Goal: Transaction & Acquisition: Purchase product/service

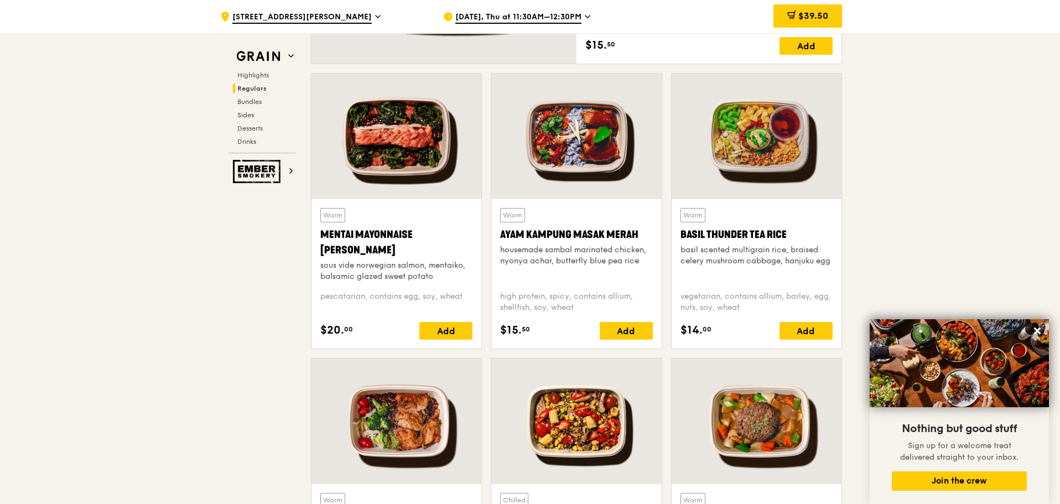
scroll to position [941, 0]
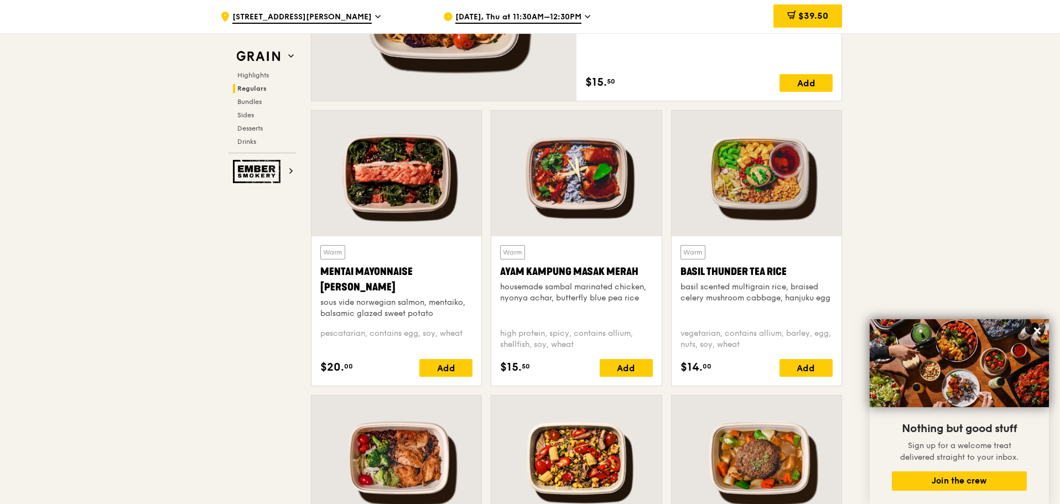
scroll to position [886, 0]
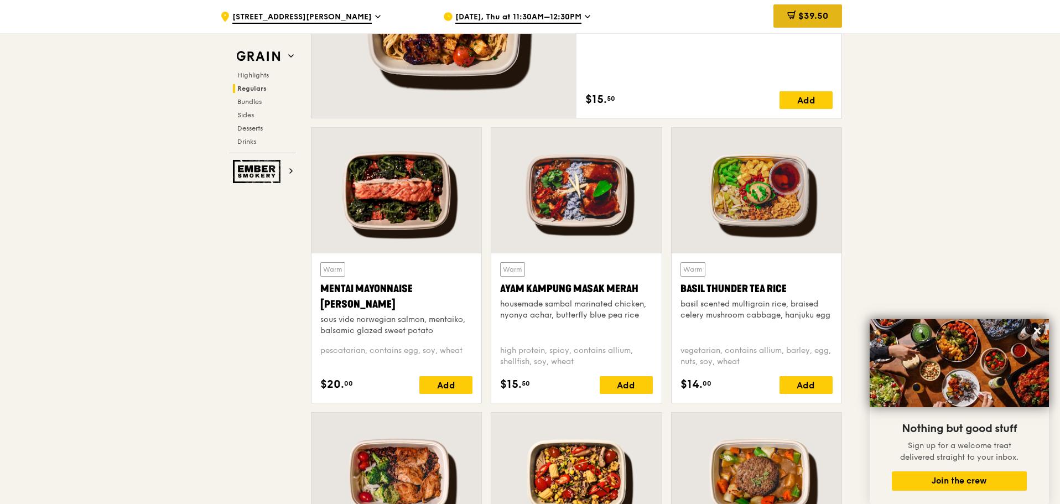
click at [791, 13] on icon at bounding box center [791, 14] width 7 height 3
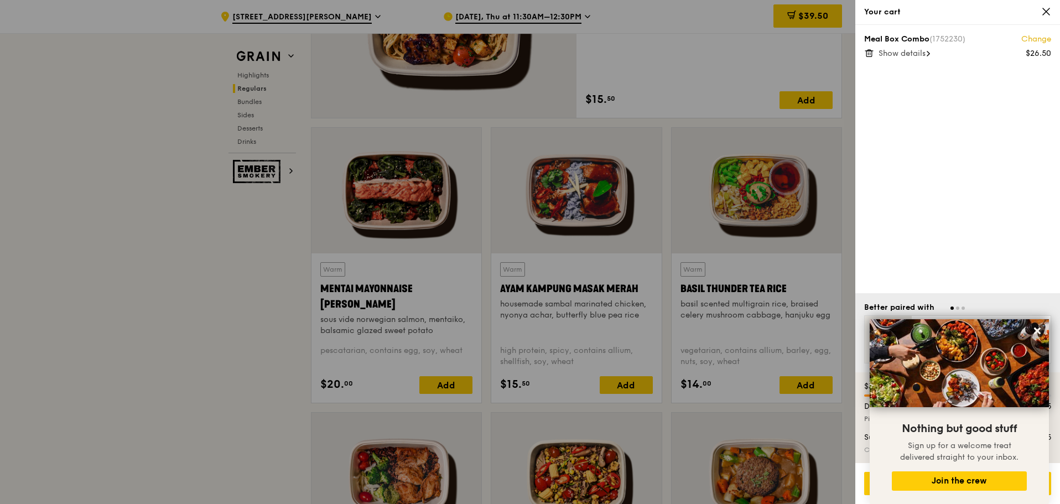
click at [926, 57] on span "Show details" at bounding box center [902, 53] width 47 height 9
click at [928, 57] on div "Hide details" at bounding box center [965, 53] width 173 height 11
click at [1049, 9] on icon at bounding box center [1046, 11] width 7 height 7
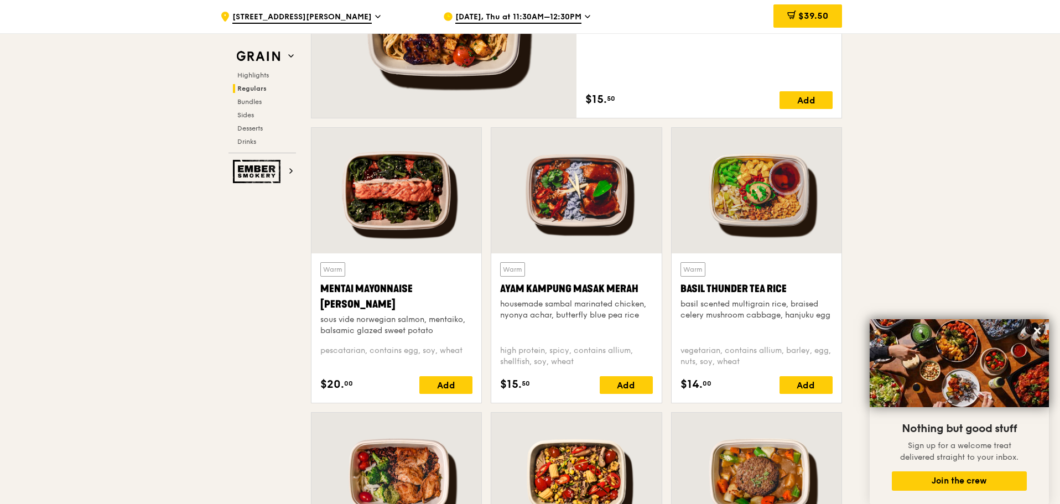
click at [541, 14] on span "[DATE], Thu at 11:30AM–12:30PM" at bounding box center [519, 18] width 126 height 12
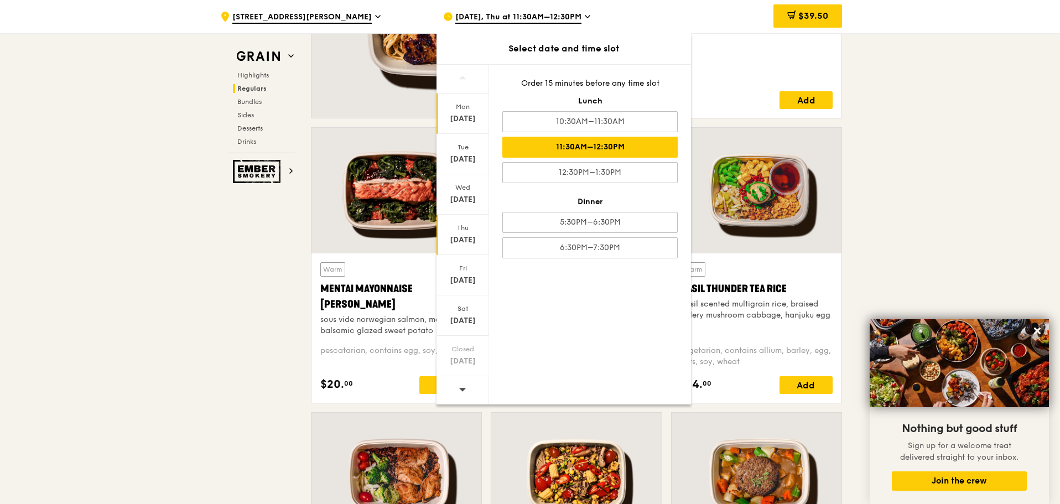
click at [477, 114] on div "Aug 11" at bounding box center [462, 118] width 49 height 11
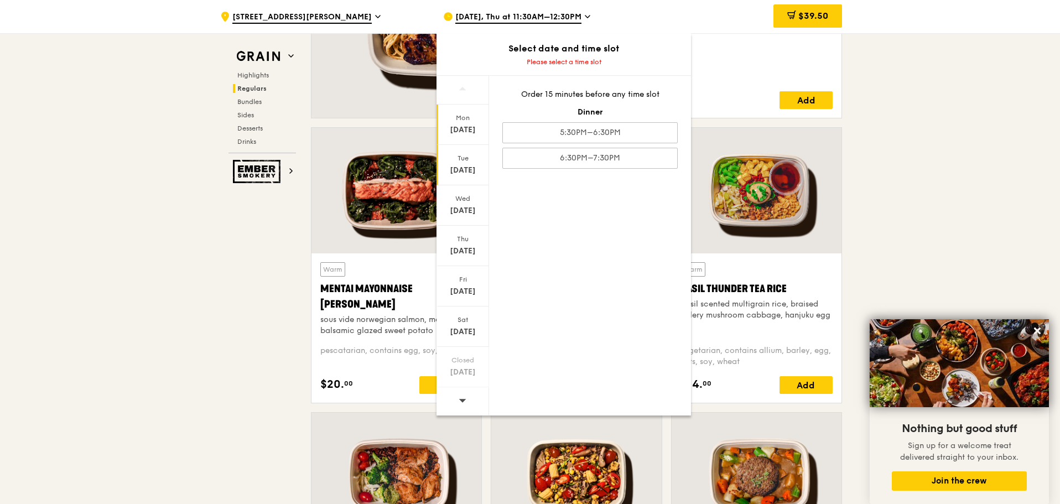
click at [464, 156] on div "Tue" at bounding box center [462, 158] width 49 height 9
click at [469, 119] on div "Mon" at bounding box center [462, 117] width 49 height 9
click at [465, 150] on div "Tue Aug 12" at bounding box center [463, 165] width 53 height 40
click at [475, 256] on div "Aug 14" at bounding box center [462, 251] width 49 height 11
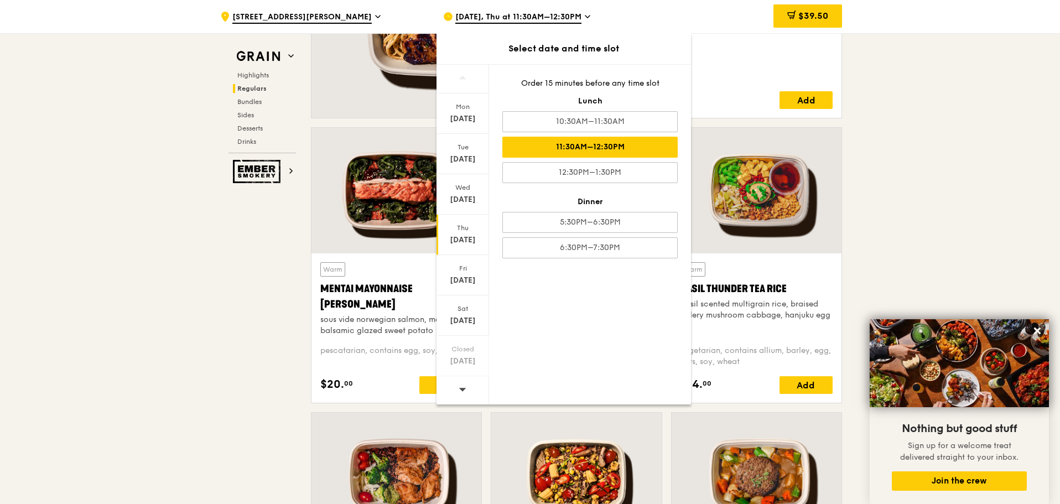
click at [480, 239] on div "Aug 14" at bounding box center [462, 240] width 49 height 11
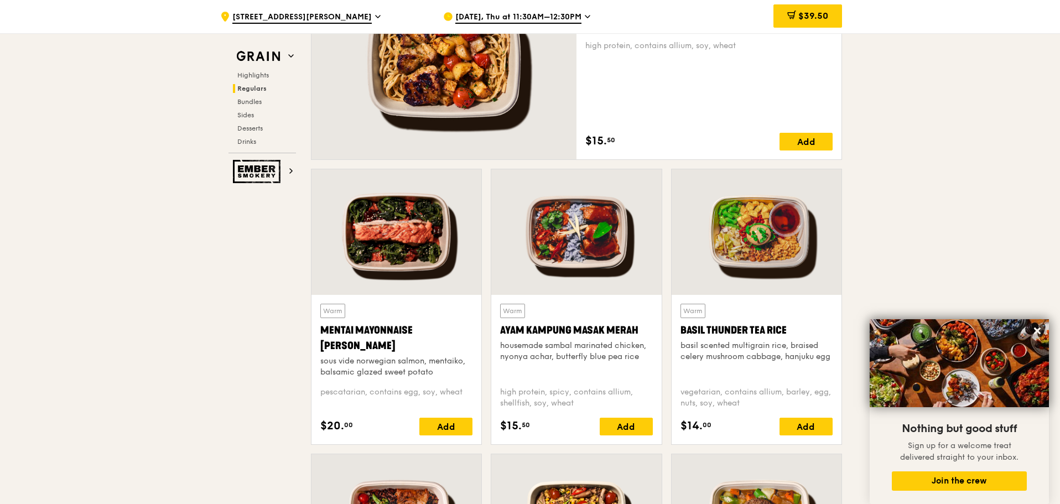
scroll to position [775, 0]
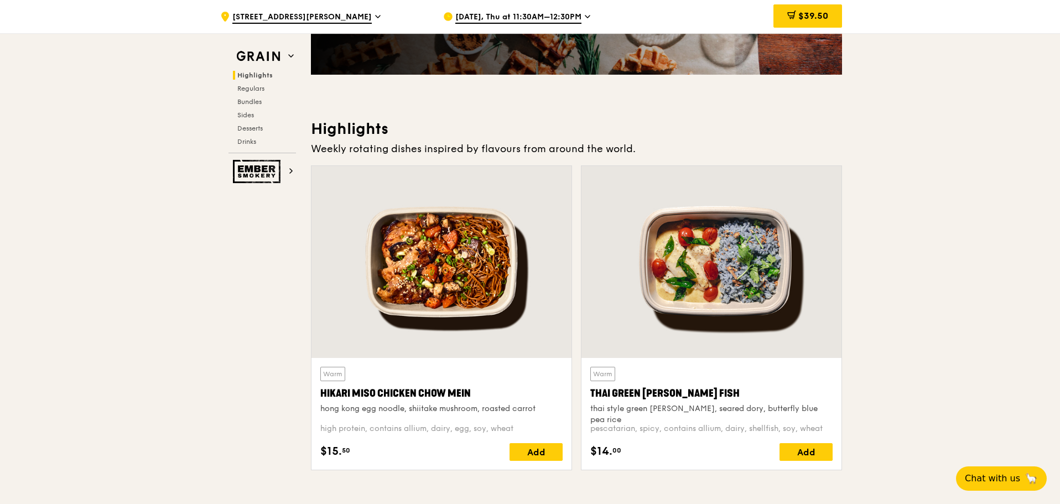
scroll to position [237, 0]
click at [242, 103] on span "Bundles" at bounding box center [250, 102] width 26 height 8
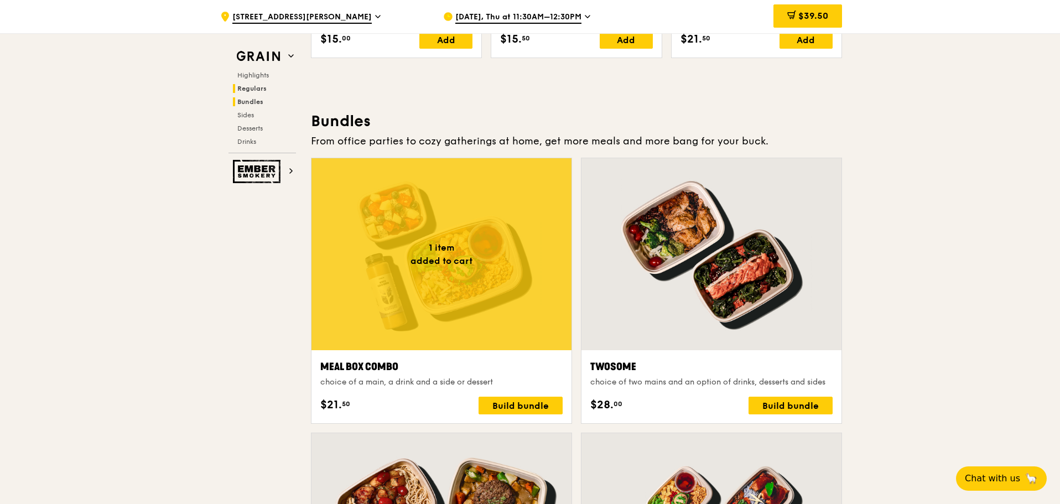
scroll to position [1583, 0]
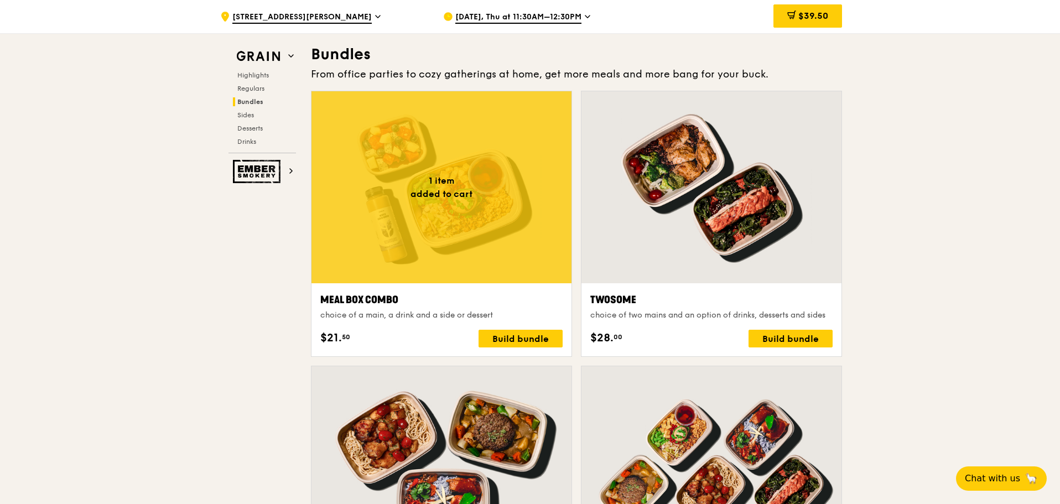
click at [455, 193] on div at bounding box center [442, 187] width 260 height 192
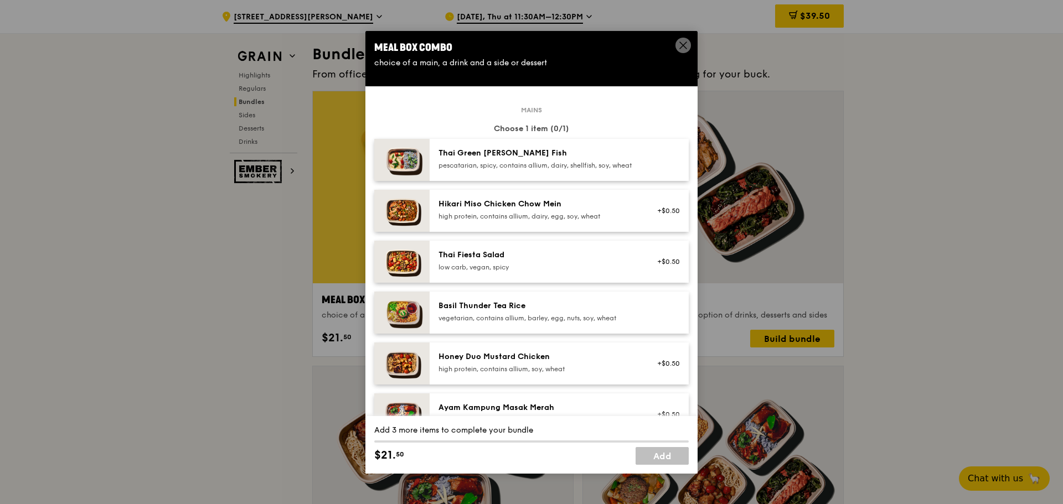
click at [676, 41] on span at bounding box center [682, 45] width 15 height 15
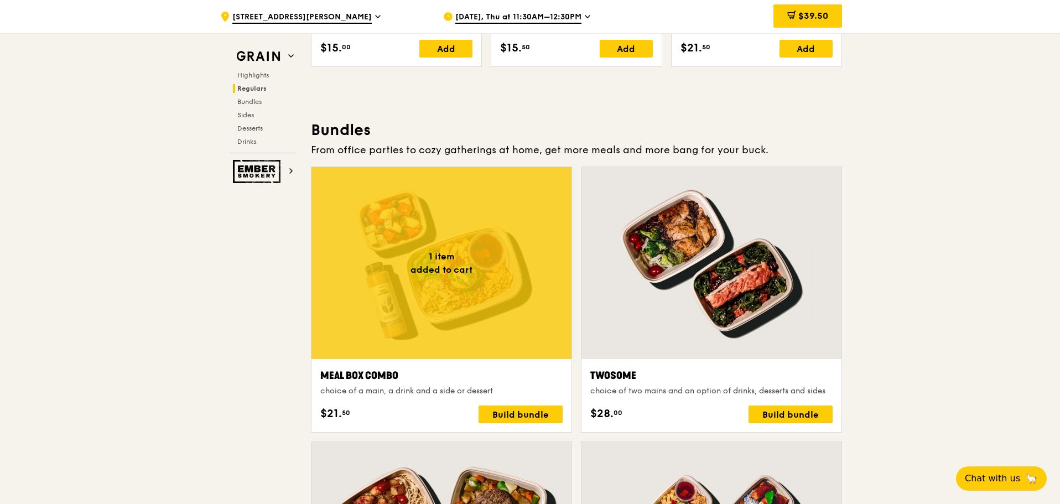
scroll to position [1507, 0]
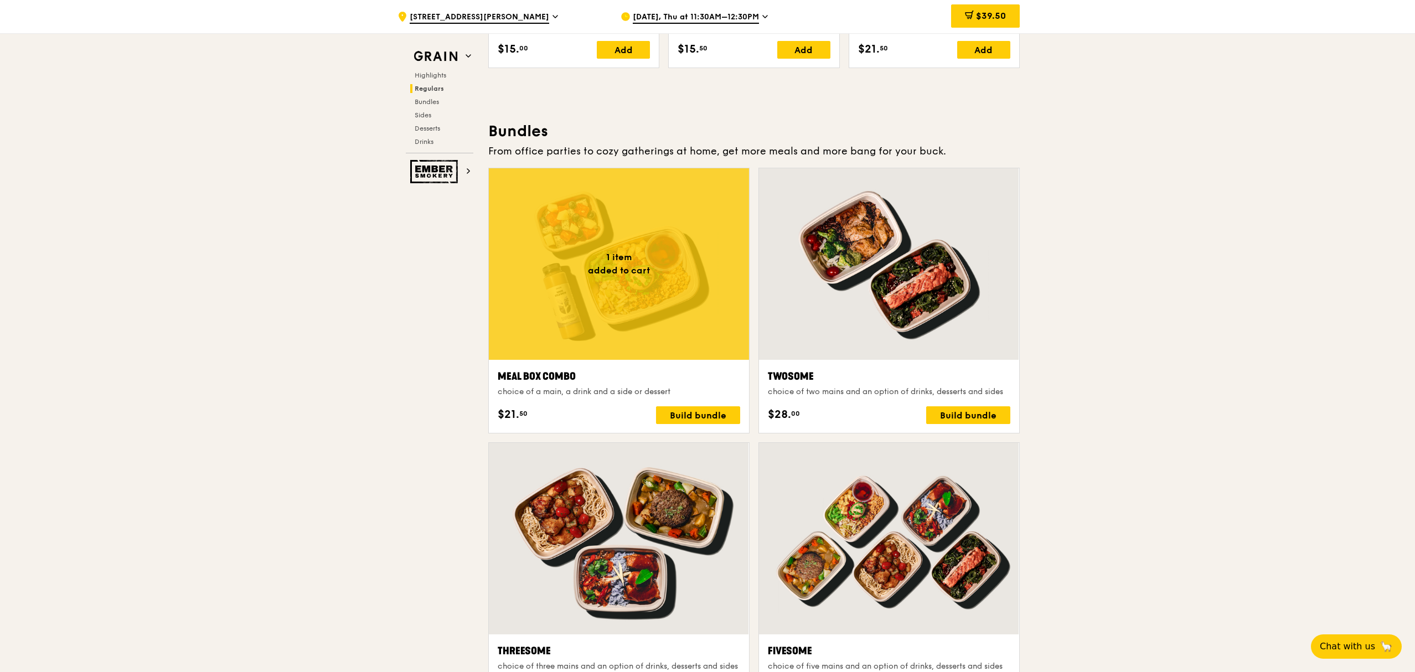
drag, startPoint x: 1038, startPoint y: 0, endPoint x: 1165, endPoint y: 266, distance: 294.1
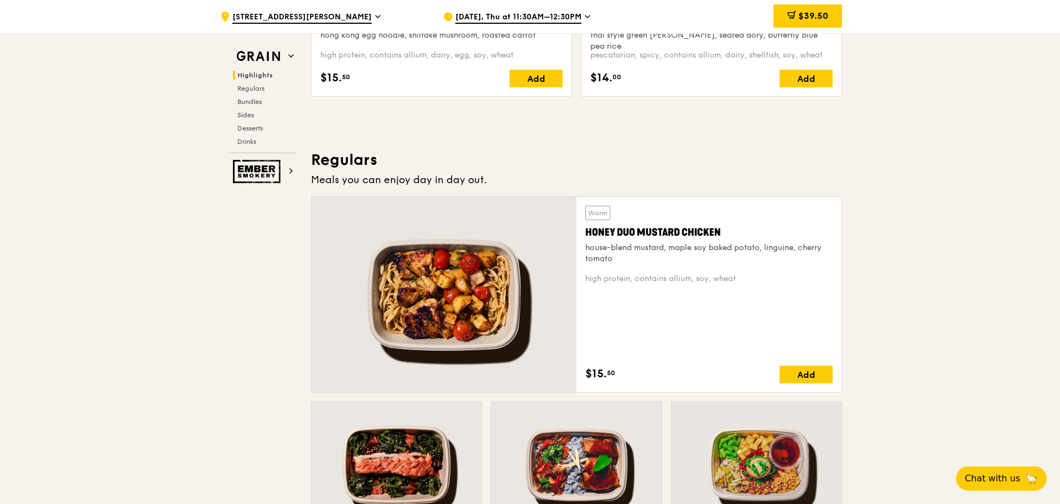
scroll to position [829, 0]
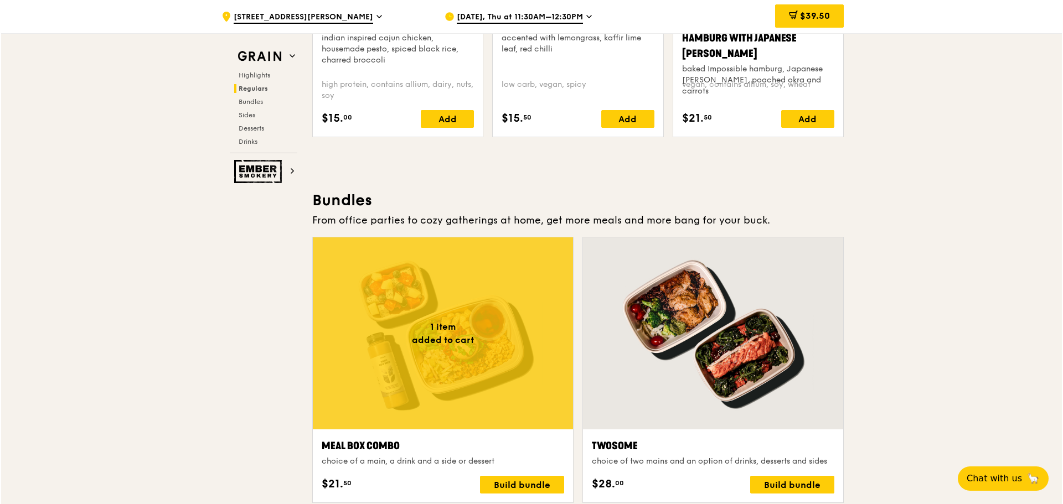
scroll to position [1550, 0]
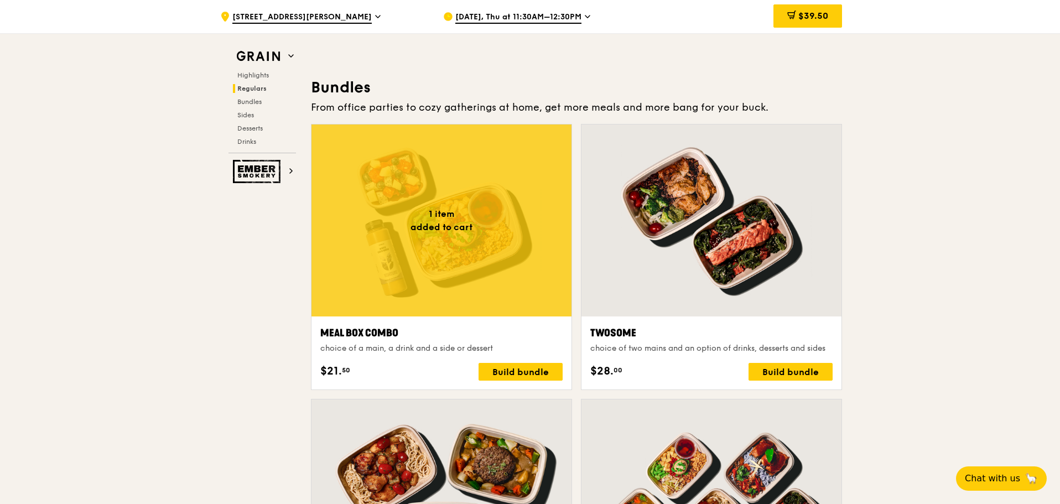
drag, startPoint x: 514, startPoint y: 291, endPoint x: 548, endPoint y: 282, distance: 34.8
click at [548, 282] on div at bounding box center [442, 221] width 260 height 192
click at [813, 23] on div "$39.50" at bounding box center [808, 15] width 69 height 23
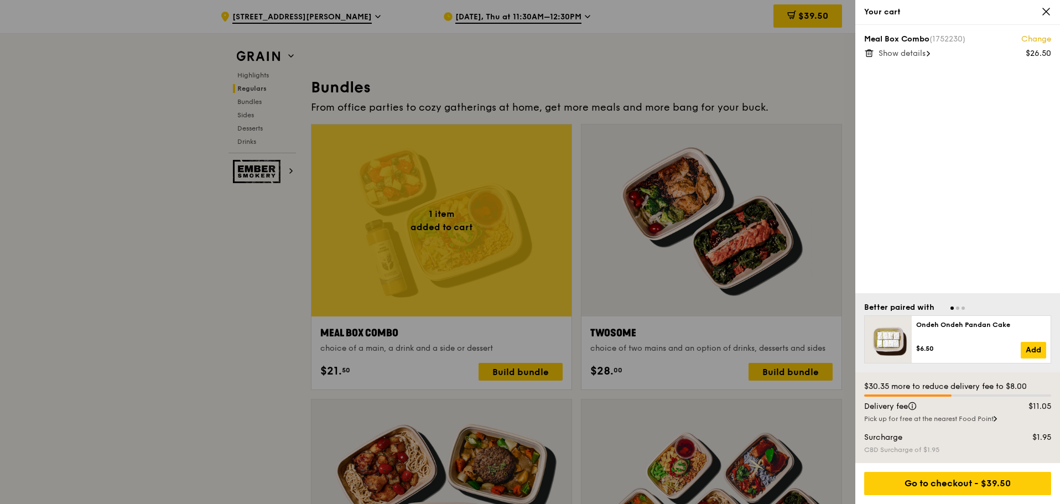
click at [905, 55] on span "Show details" at bounding box center [902, 53] width 47 height 9
click at [928, 48] on div "Hide details" at bounding box center [965, 53] width 173 height 11
click at [371, 334] on div at bounding box center [530, 252] width 1060 height 504
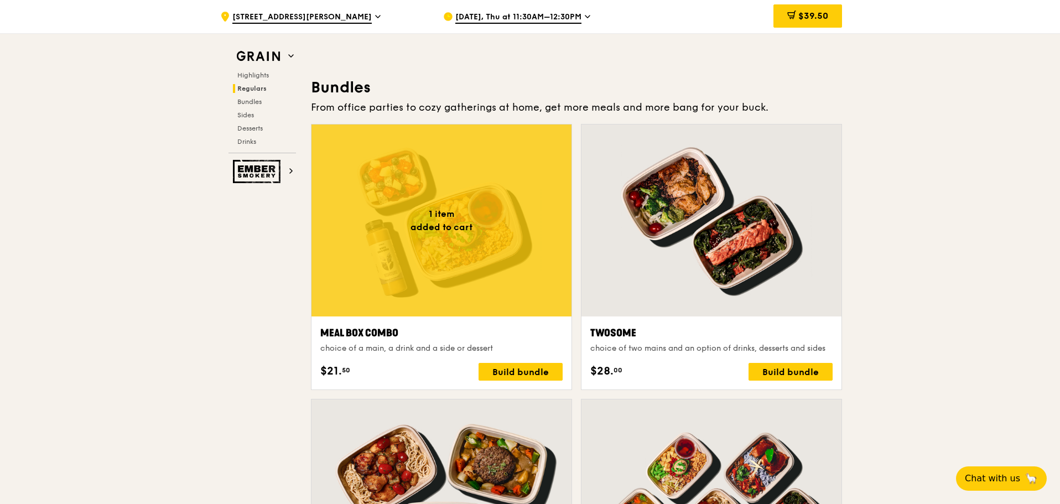
click at [409, 283] on div at bounding box center [442, 221] width 260 height 192
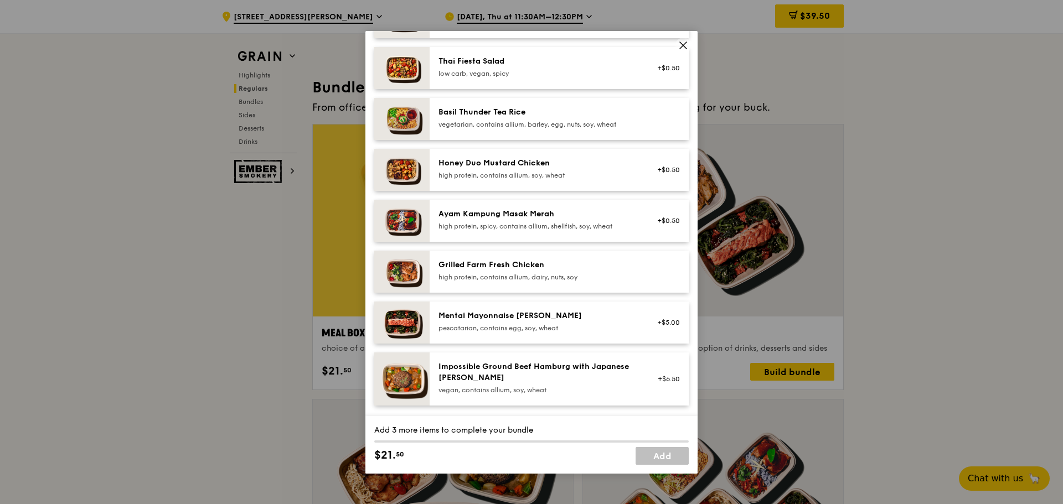
scroll to position [221, 0]
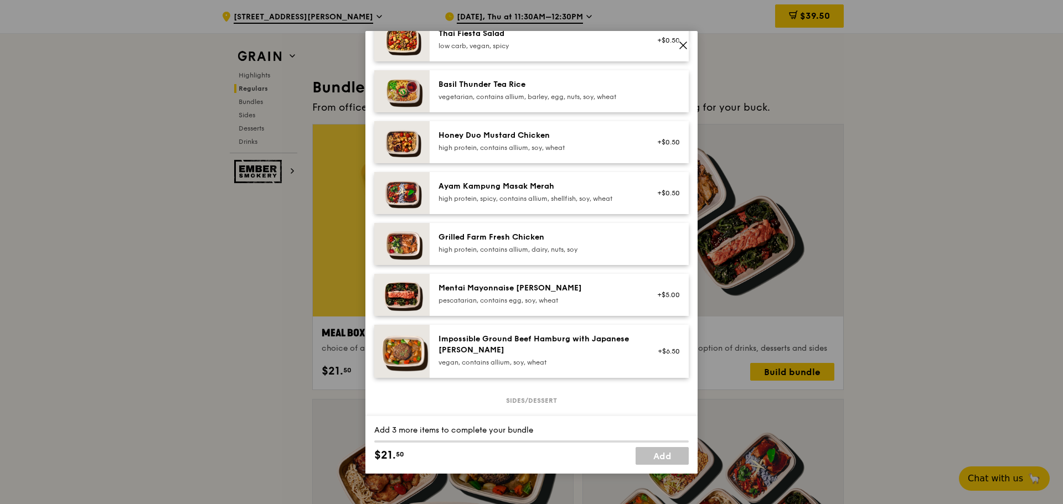
click at [406, 301] on img at bounding box center [401, 295] width 55 height 42
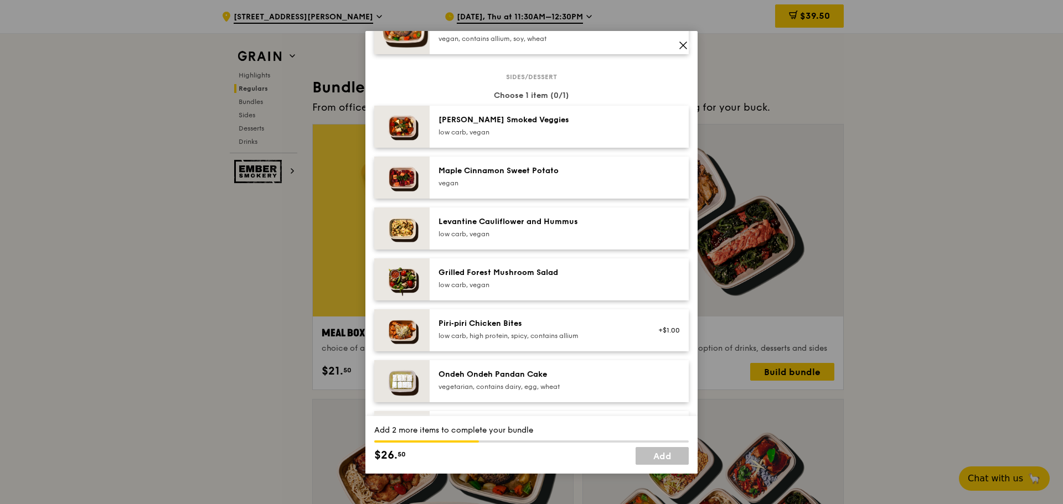
scroll to position [553, 0]
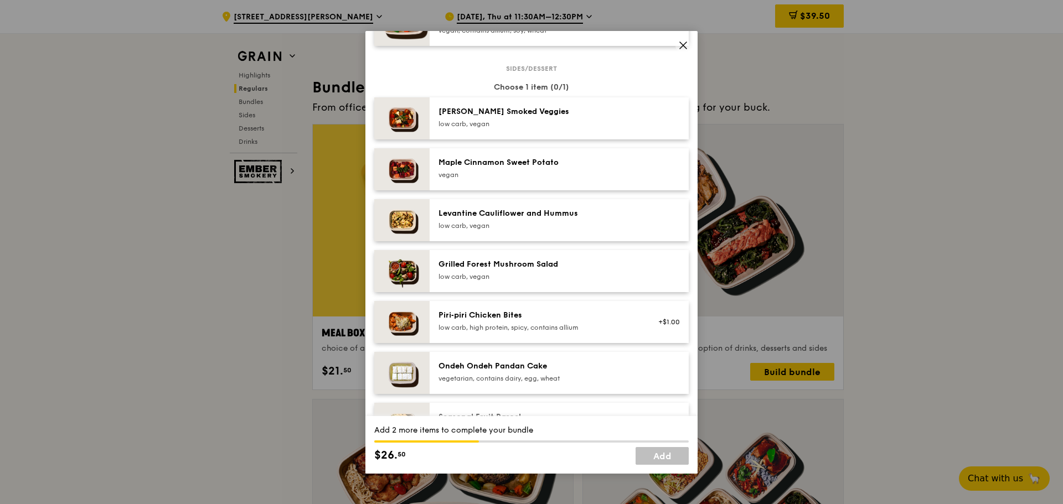
click at [443, 394] on div "Ondeh Ondeh Pandan Cake vegetarian, contains dairy, egg, wheat" at bounding box center [559, 373] width 259 height 42
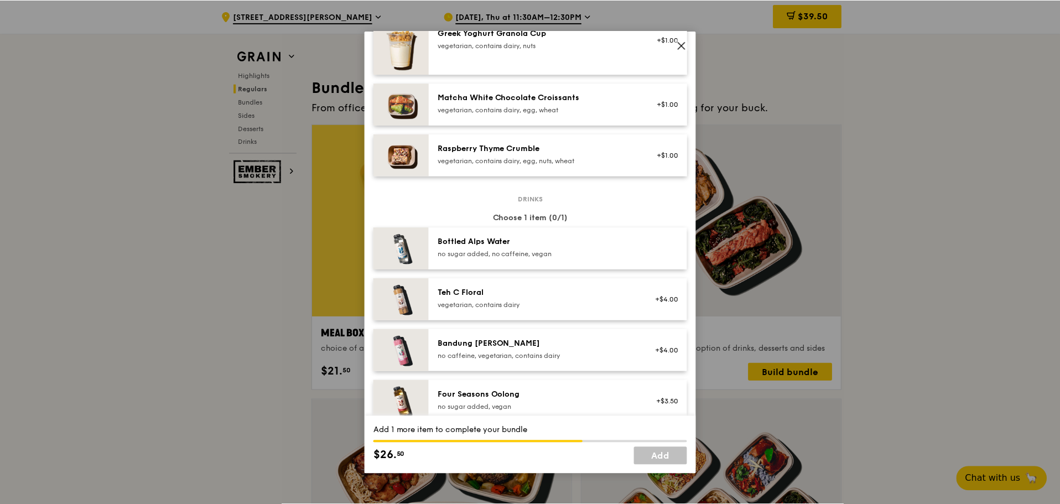
scroll to position [1052, 0]
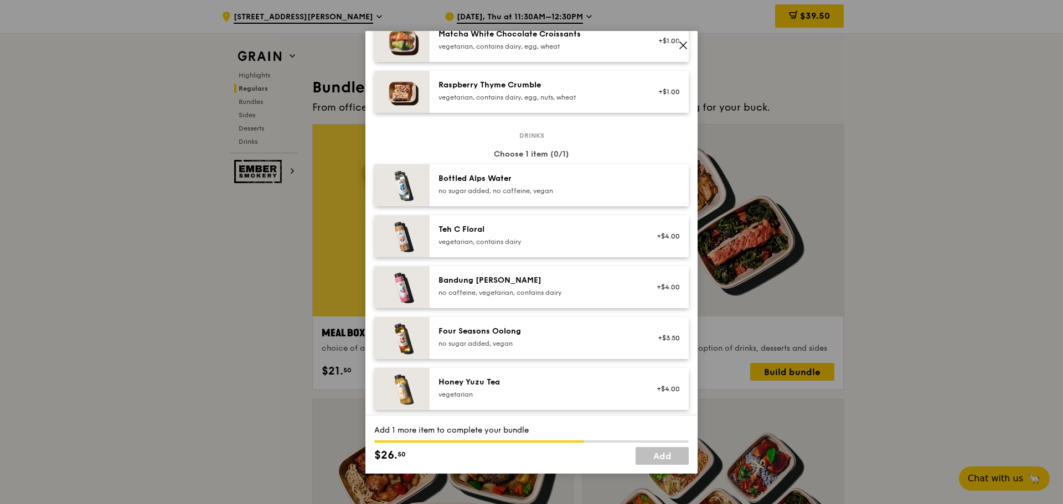
click at [480, 195] on div "no sugar added, no caffeine, vegan" at bounding box center [537, 191] width 199 height 9
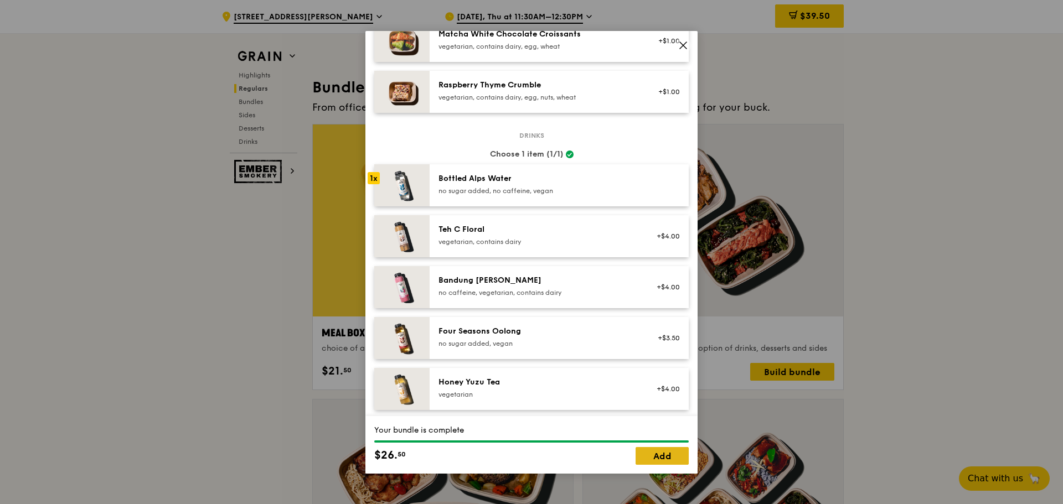
click at [676, 459] on link "Add" at bounding box center [661, 456] width 53 height 18
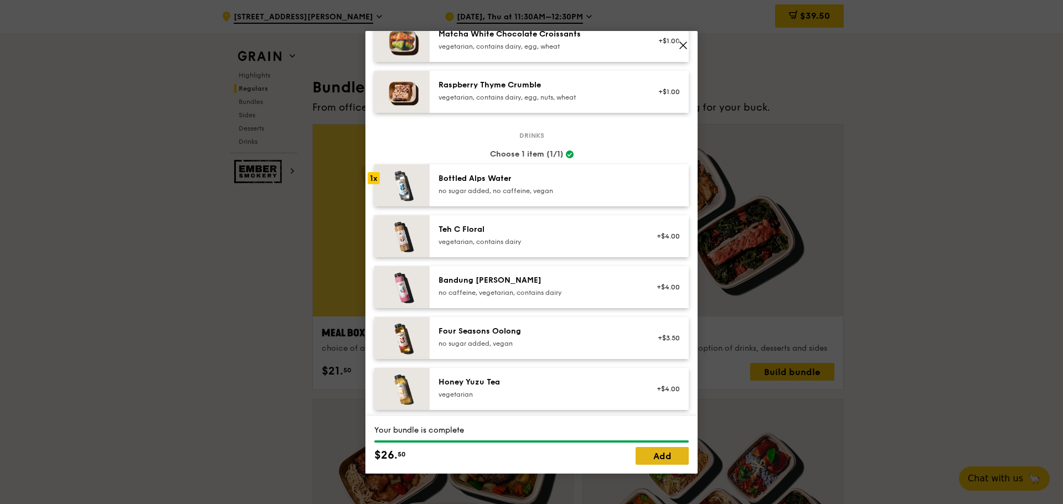
click at [676, 459] on link "Add" at bounding box center [661, 456] width 53 height 18
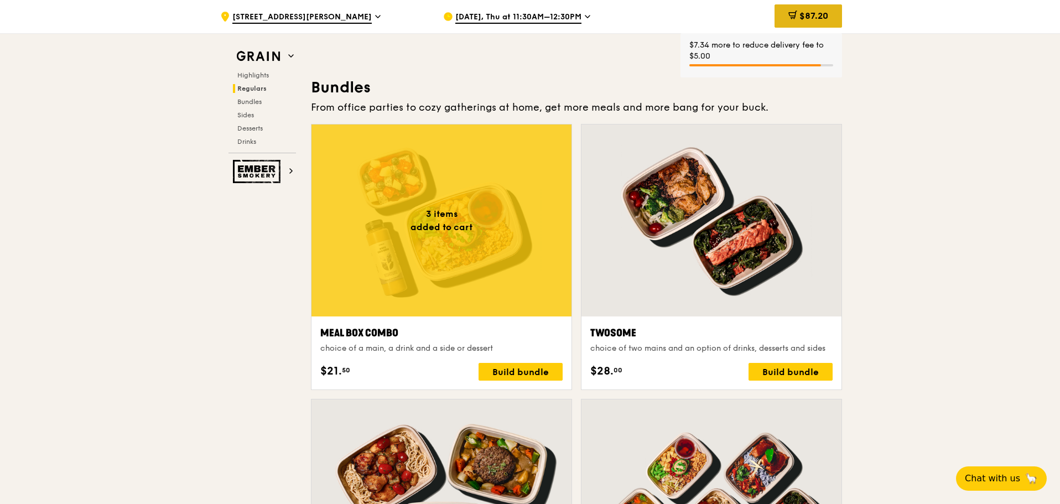
click at [820, 12] on span "$87.20" at bounding box center [814, 16] width 29 height 11
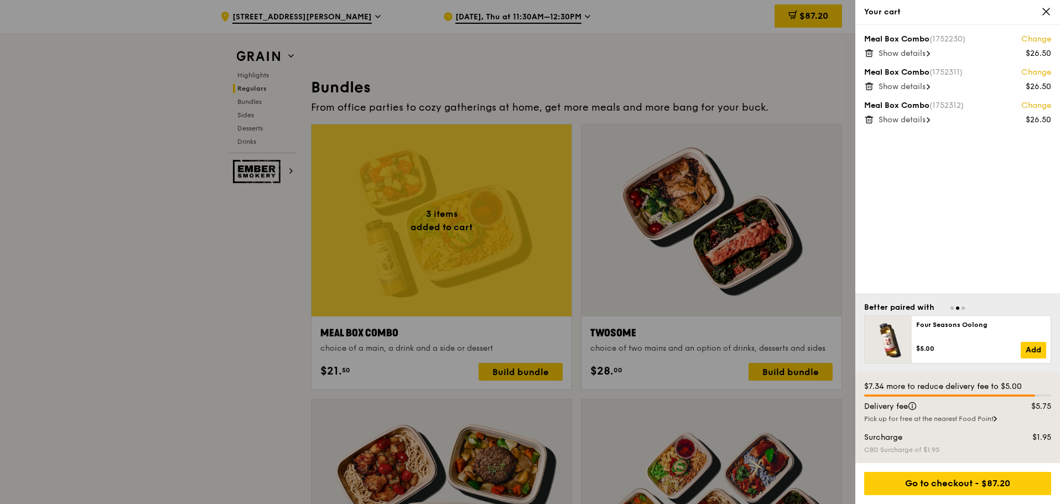
click at [920, 120] on span "Show details" at bounding box center [902, 119] width 47 height 9
click at [916, 121] on span "Hide details" at bounding box center [901, 119] width 44 height 9
click at [916, 89] on span "Show details" at bounding box center [902, 86] width 47 height 9
click at [916, 86] on span "Hide details" at bounding box center [901, 86] width 44 height 9
click at [910, 57] on span "Show details" at bounding box center [902, 53] width 47 height 9
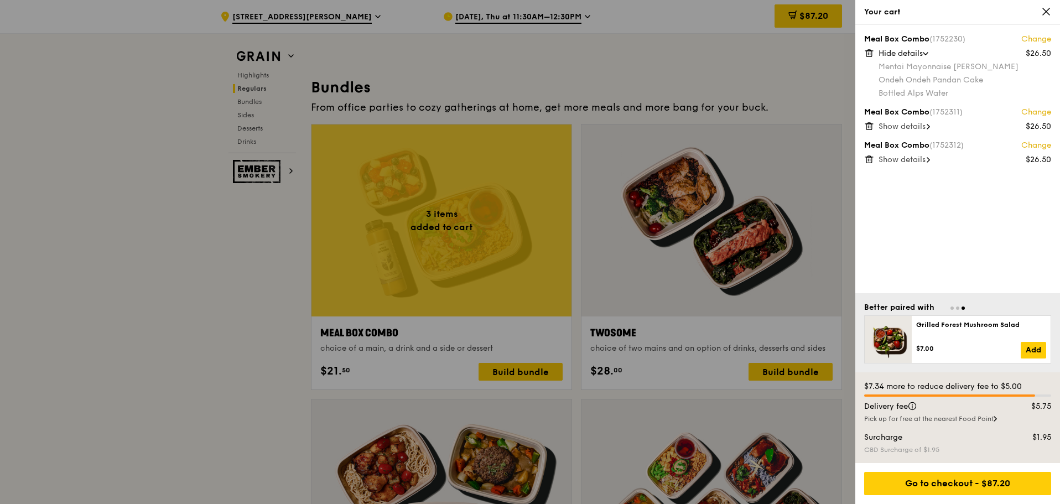
click at [912, 53] on span "Hide details" at bounding box center [901, 53] width 44 height 9
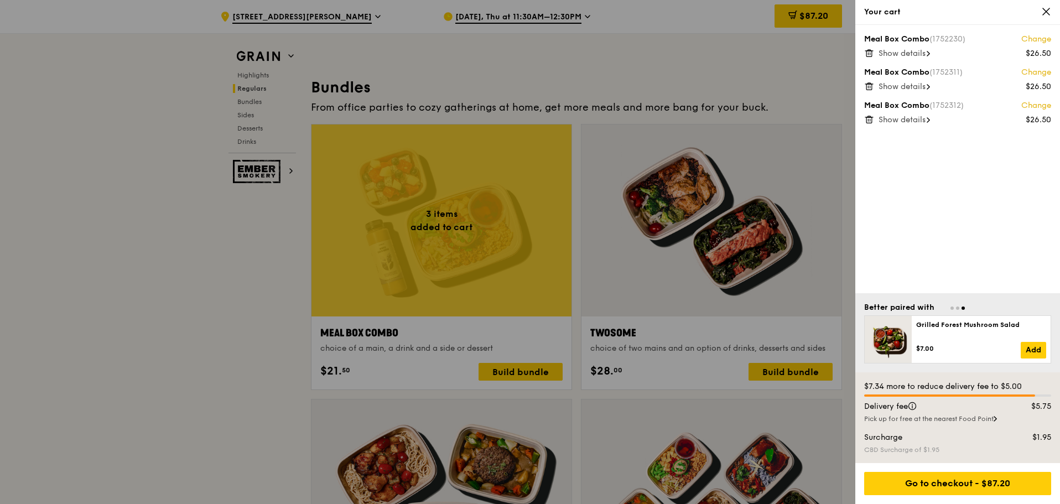
click at [866, 54] on icon at bounding box center [870, 53] width 10 height 10
click at [548, 87] on div at bounding box center [530, 252] width 1060 height 504
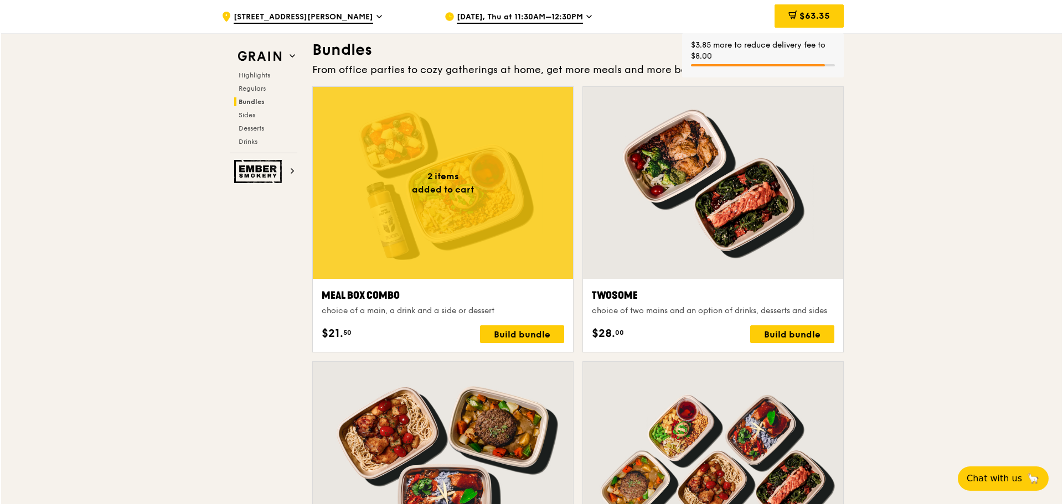
scroll to position [1605, 0]
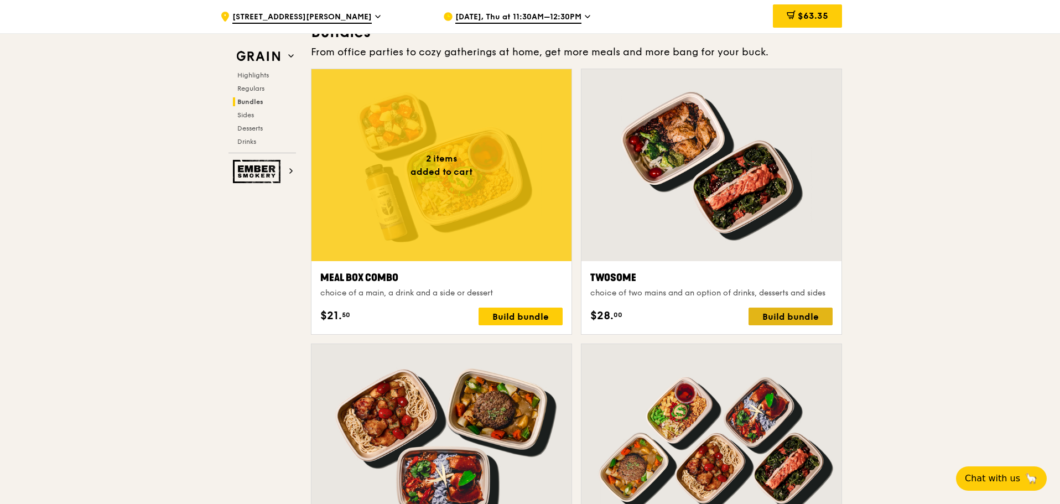
click at [783, 317] on div "Build bundle" at bounding box center [791, 317] width 84 height 18
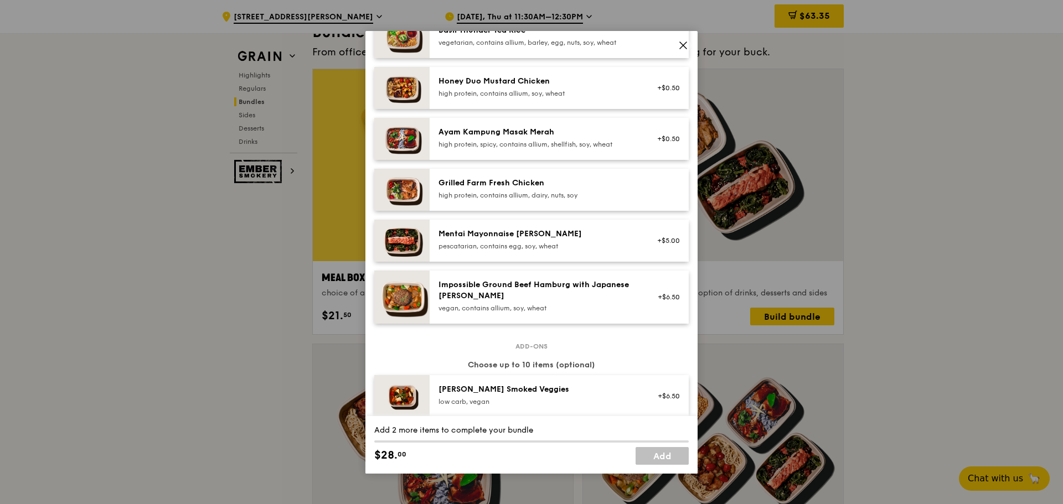
scroll to position [277, 0]
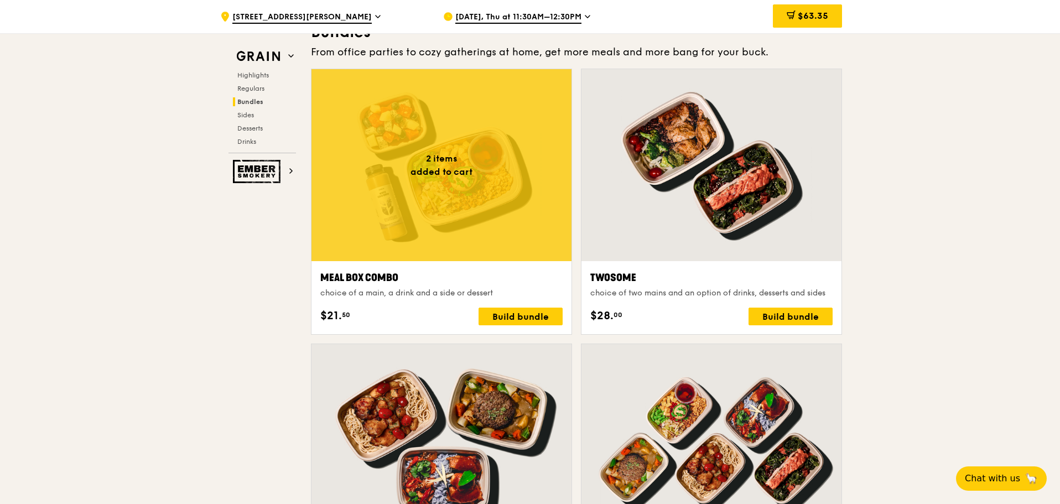
click at [742, 168] on div at bounding box center [712, 165] width 260 height 192
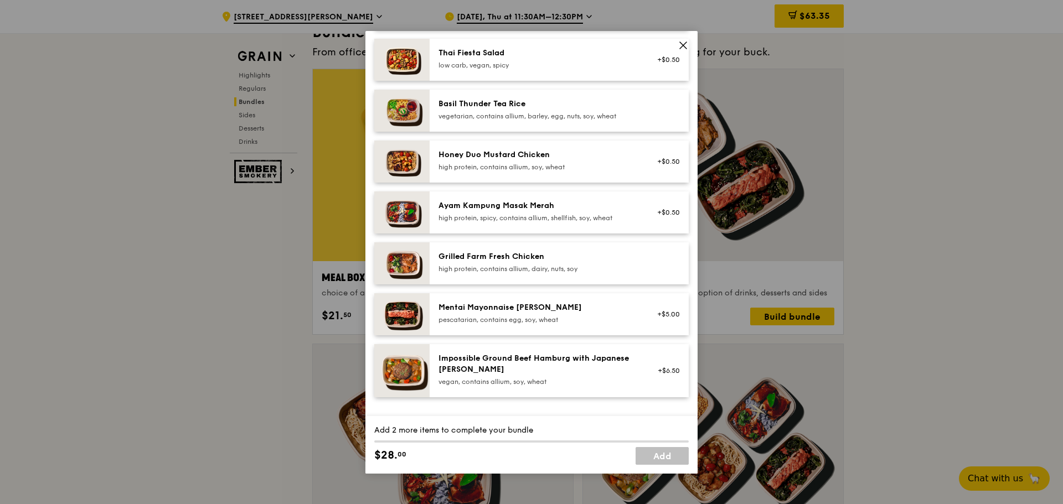
scroll to position [221, 0]
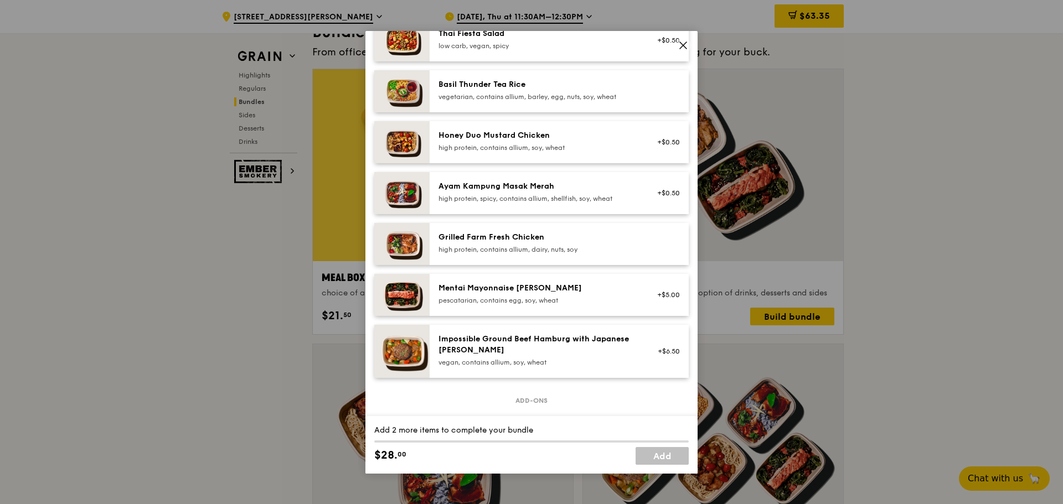
click at [574, 316] on div "Mentai Mayonnaise [PERSON_NAME] pescatarian, contains egg, soy, wheat +$5.00" at bounding box center [559, 295] width 259 height 42
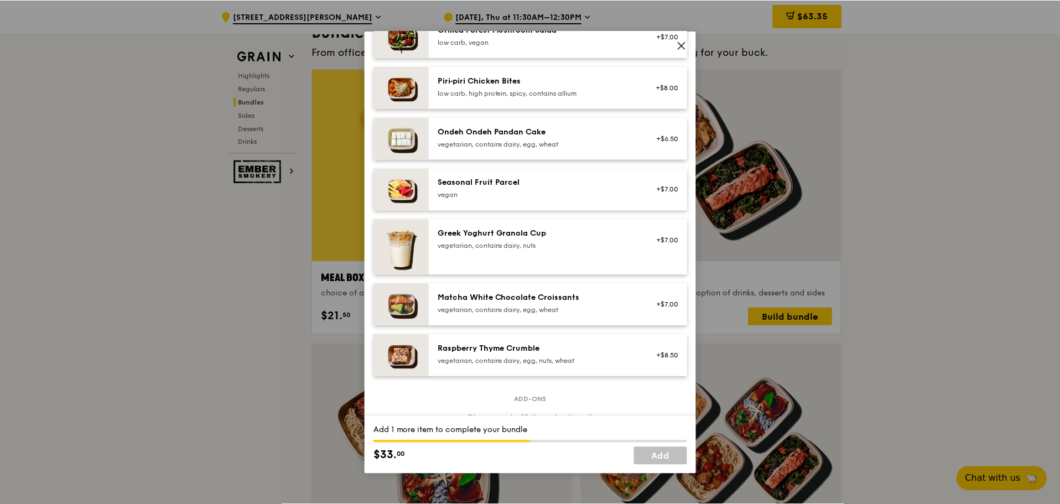
scroll to position [769, 0]
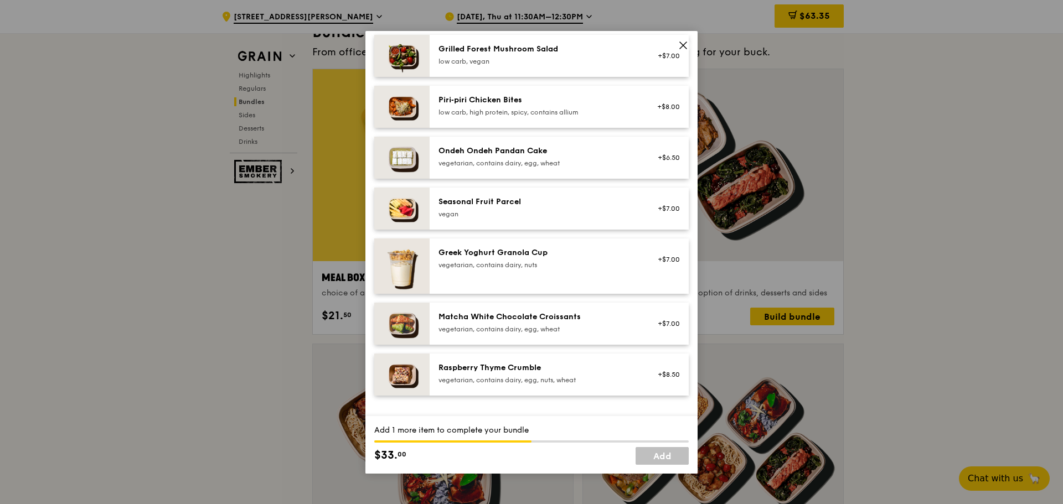
click at [519, 115] on div "Piri‑piri Chicken Bites low carb, high protein, spicy, contains allium" at bounding box center [537, 106] width 199 height 22
click at [521, 117] on div "low carb, high protein, spicy, contains allium" at bounding box center [537, 112] width 199 height 9
drag, startPoint x: 366, startPoint y: 104, endPoint x: 368, endPoint y: 97, distance: 6.5
click at [367, 100] on div "Mains Choose 2 items (1/2) Hikari Miso Chicken Chow Mein high protein, contains…" at bounding box center [531, 141] width 332 height 1646
click at [680, 41] on icon at bounding box center [683, 45] width 10 height 10
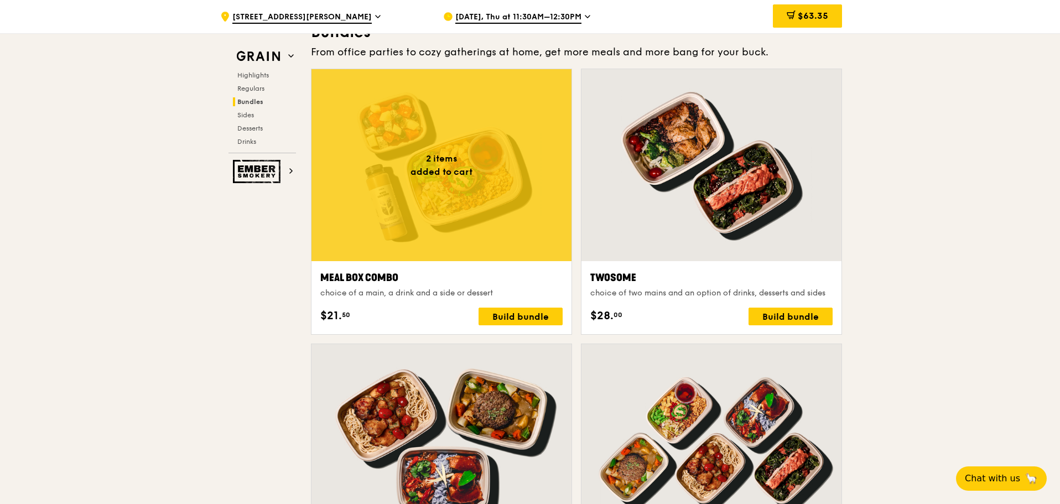
click at [826, 24] on div "$63.35" at bounding box center [807, 15] width 69 height 23
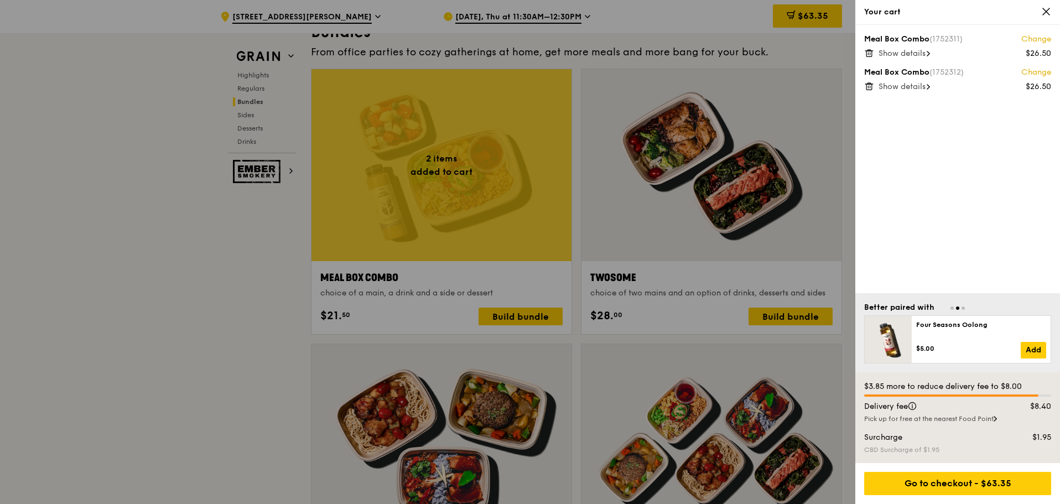
drag, startPoint x: 235, startPoint y: 306, endPoint x: 244, endPoint y: 307, distance: 9.5
click at [244, 307] on div at bounding box center [530, 252] width 1060 height 504
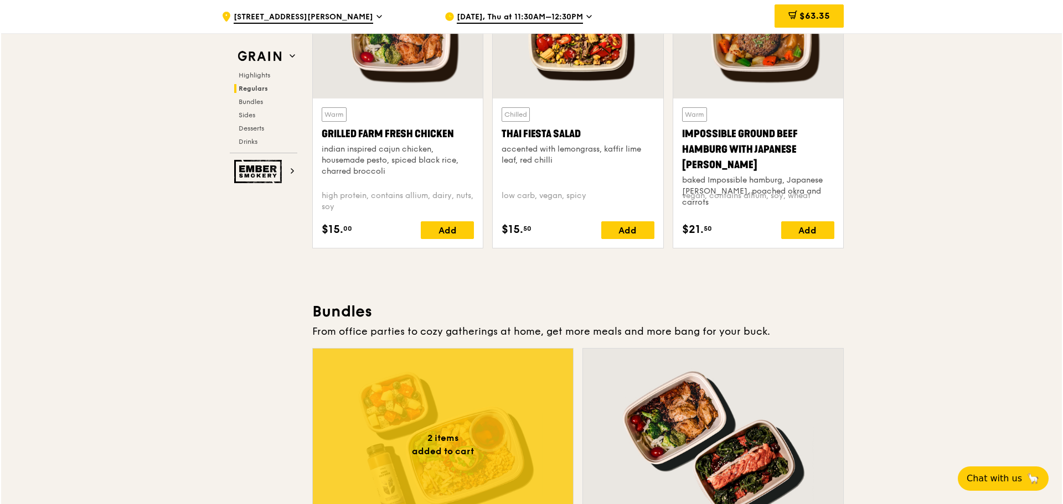
scroll to position [1439, 0]
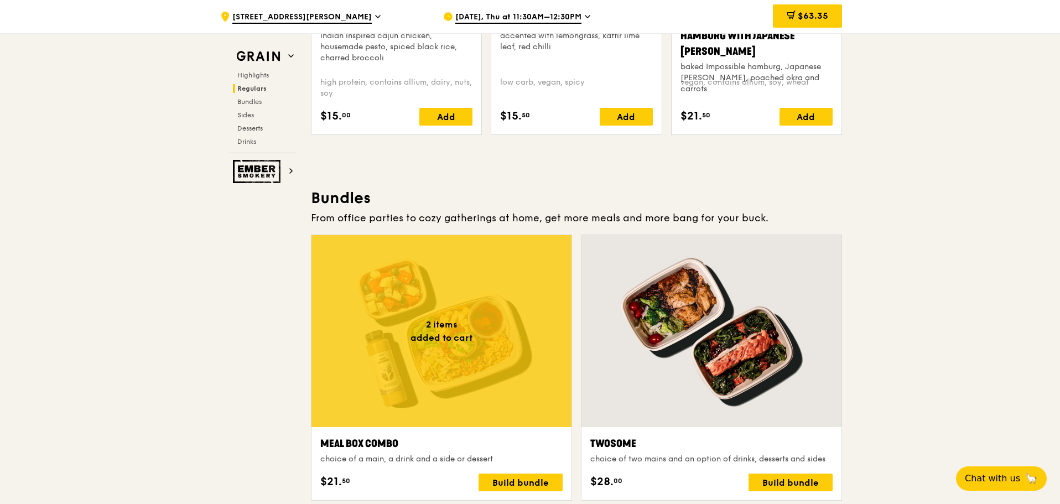
click at [377, 339] on div at bounding box center [442, 331] width 260 height 192
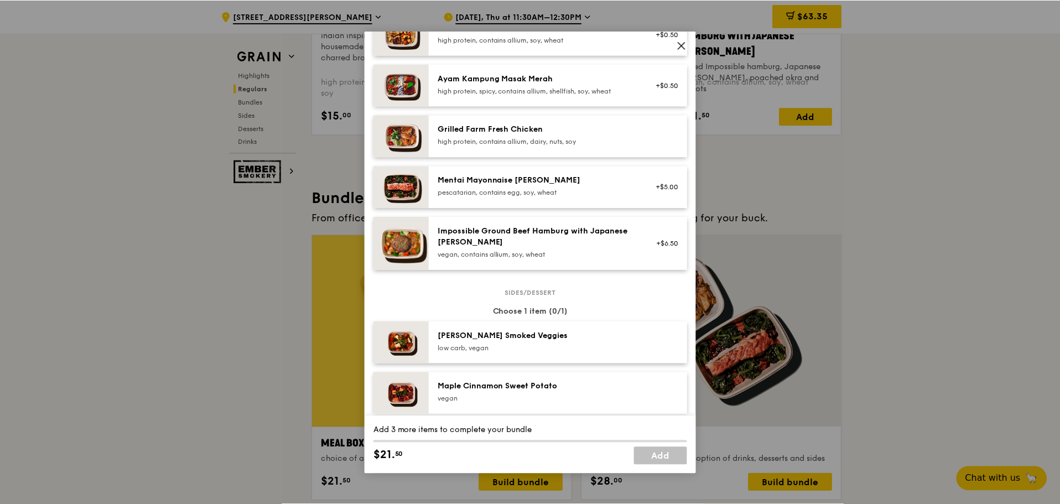
scroll to position [111, 0]
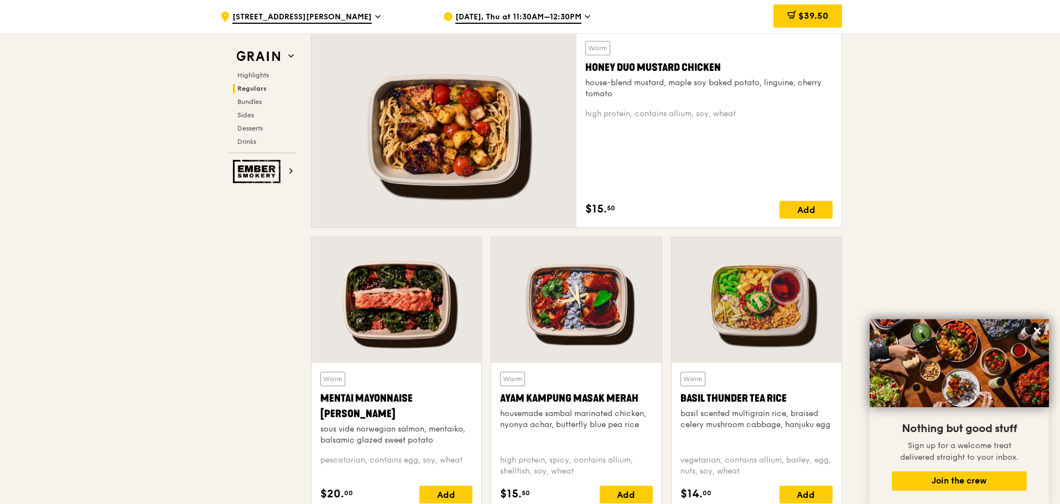
scroll to position [776, 0]
